Goal: Navigation & Orientation: Understand site structure

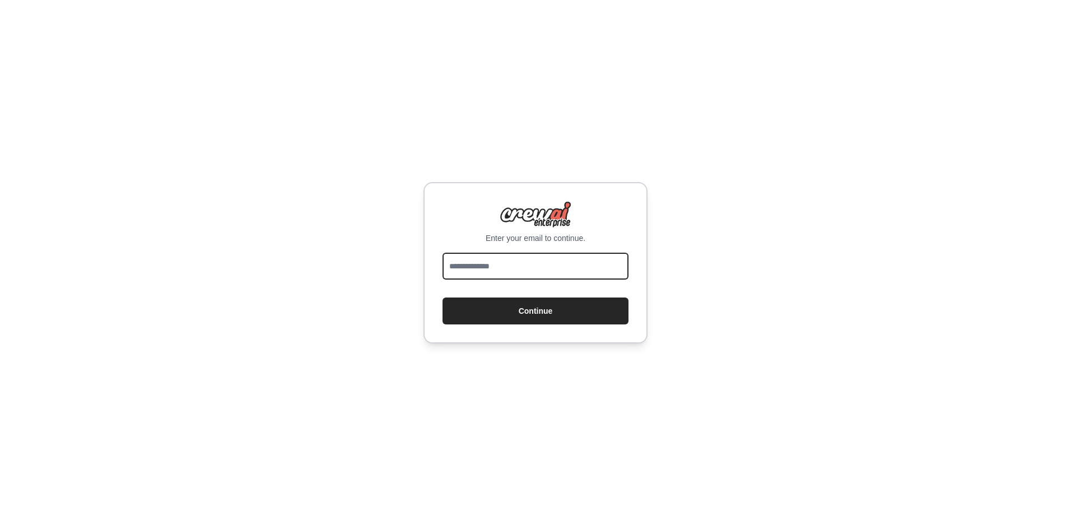
click at [505, 267] on input "email" at bounding box center [536, 266] width 186 height 27
type input "**********"
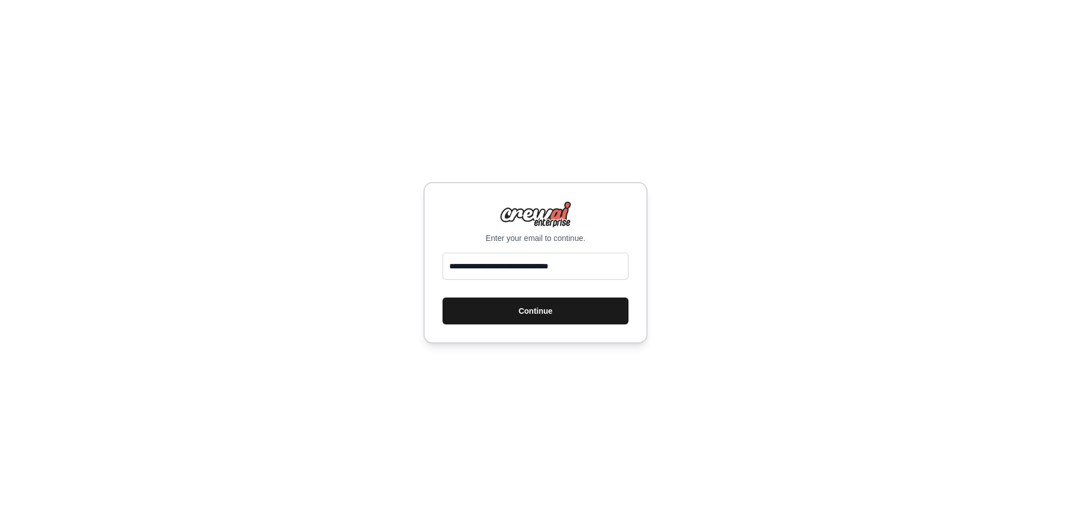
click at [544, 311] on button "Continue" at bounding box center [536, 311] width 186 height 27
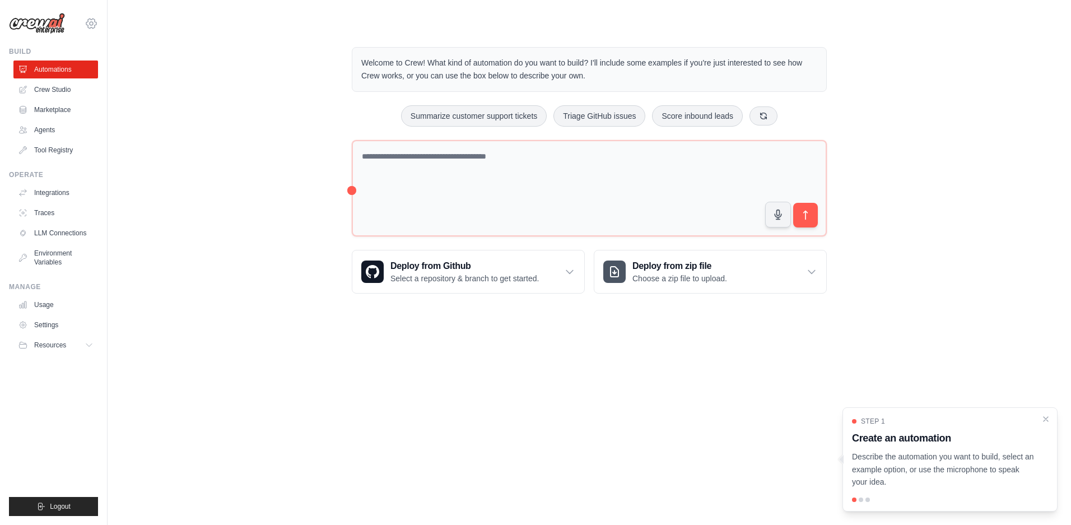
click at [92, 26] on icon at bounding box center [91, 23] width 13 height 13
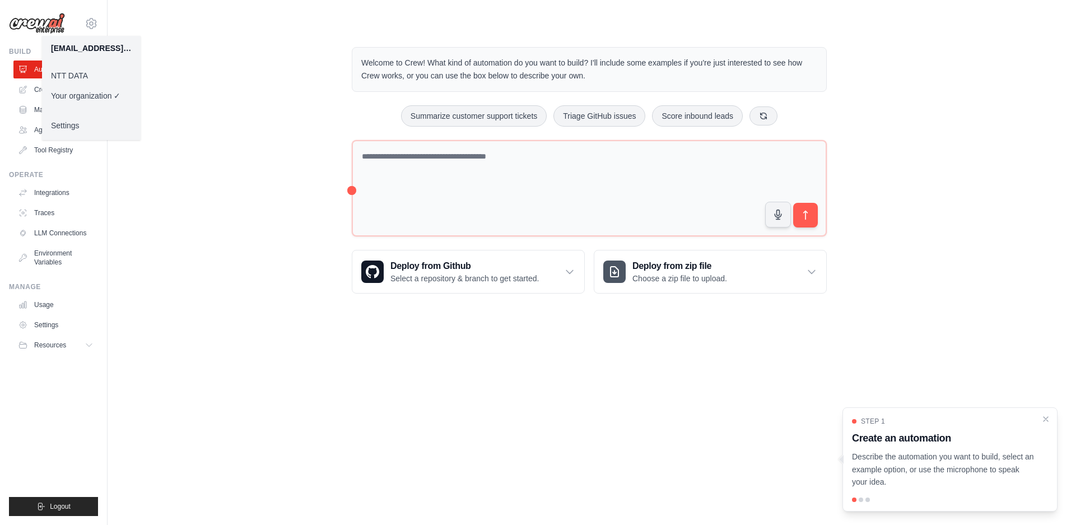
click at [80, 76] on link "NTT DATA" at bounding box center [91, 76] width 99 height 20
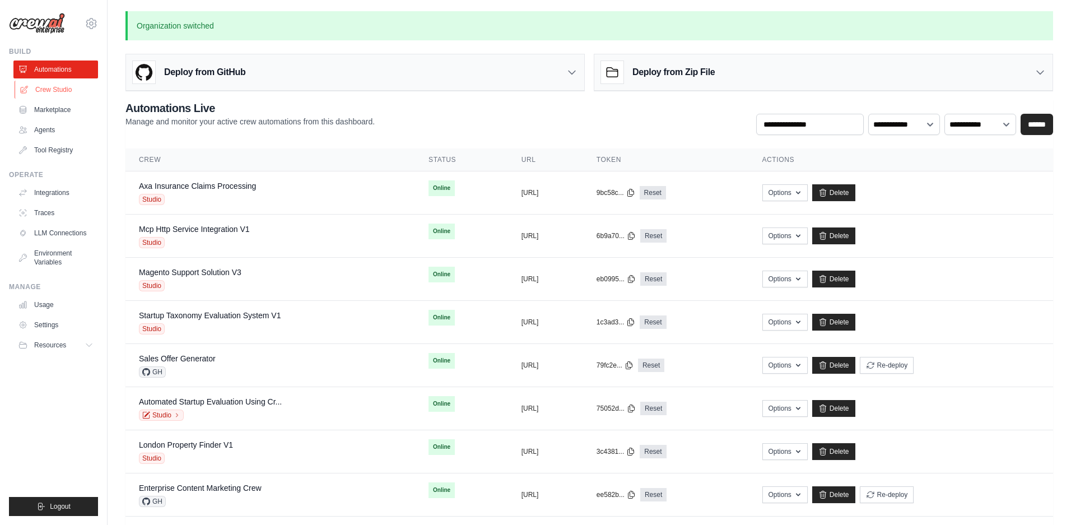
click at [59, 90] on link "Crew Studio" at bounding box center [57, 90] width 85 height 18
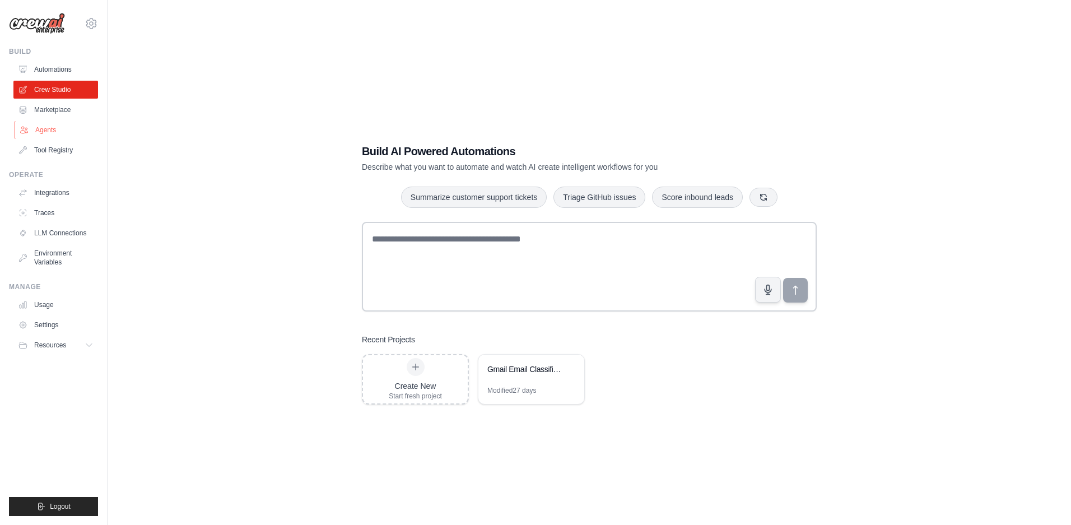
click at [50, 130] on link "Agents" at bounding box center [57, 130] width 85 height 18
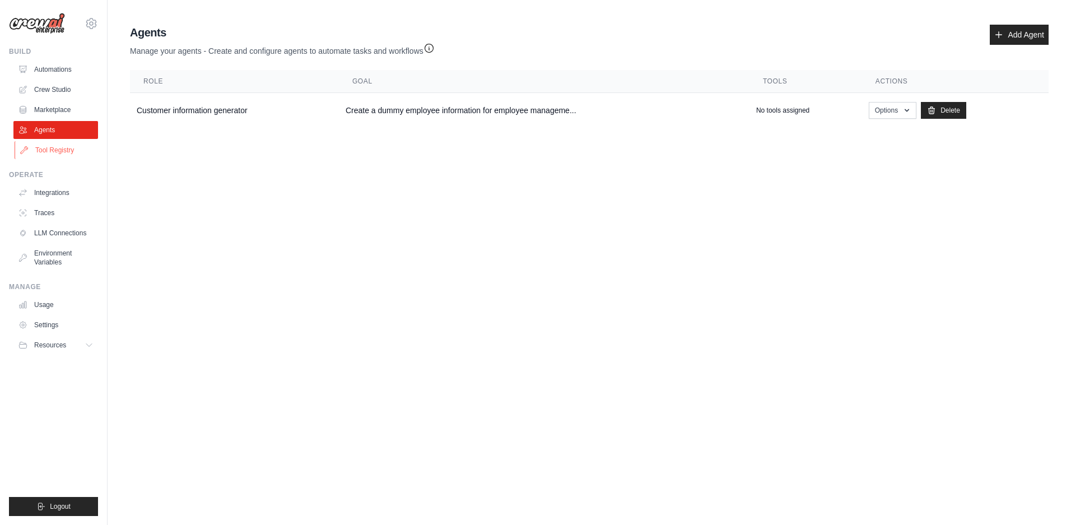
click at [63, 150] on link "Tool Registry" at bounding box center [57, 150] width 85 height 18
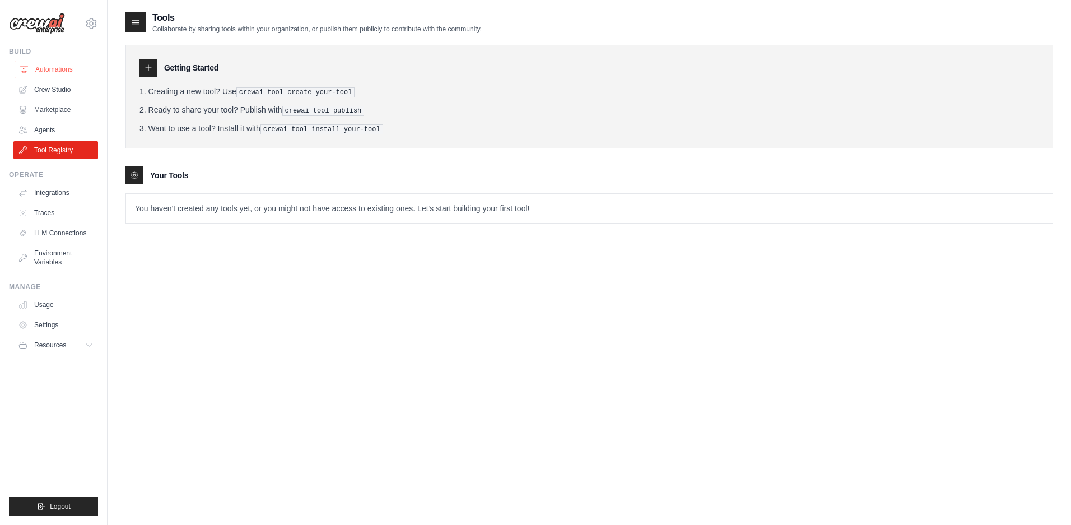
click at [57, 73] on link "Automations" at bounding box center [57, 70] width 85 height 18
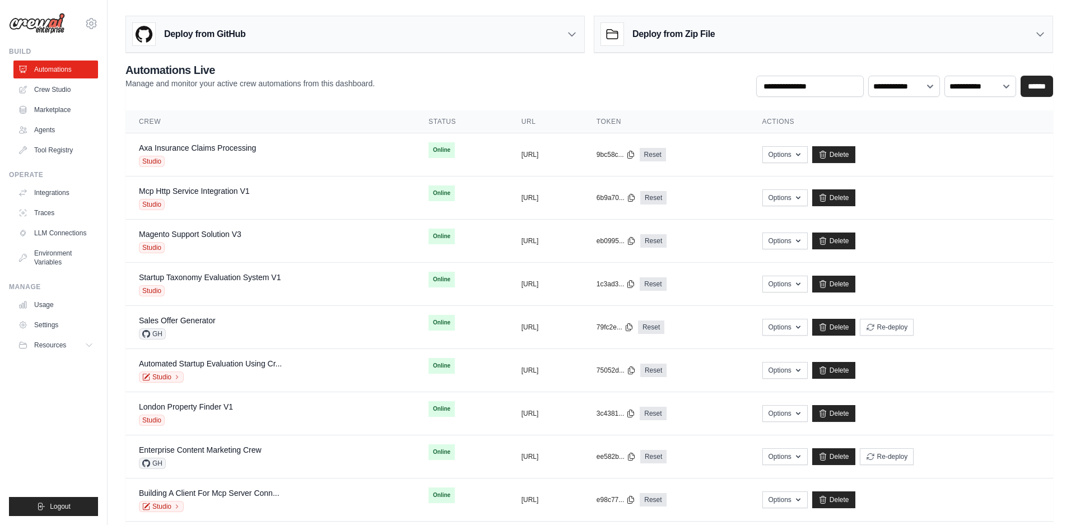
click at [1063, 444] on div "Deploy from GitHub Deploy your project directly from GitHub. Select a repositor…" at bounding box center [590, 374] width 964 height 726
click at [1067, 427] on div "Deploy from GitHub Deploy your project directly from GitHub. Select a repositor…" at bounding box center [590, 374] width 964 height 726
